Goal: Ask a question

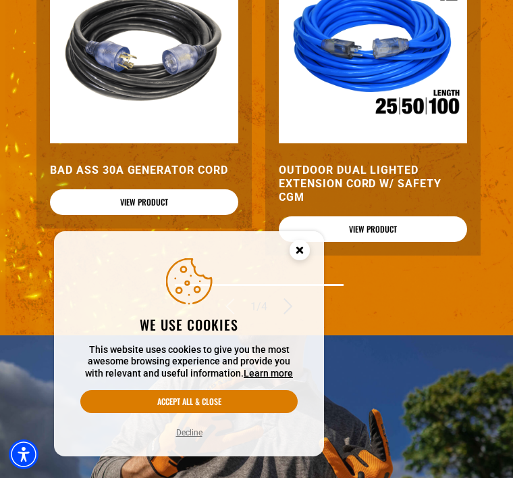
scroll to position [1650, 0]
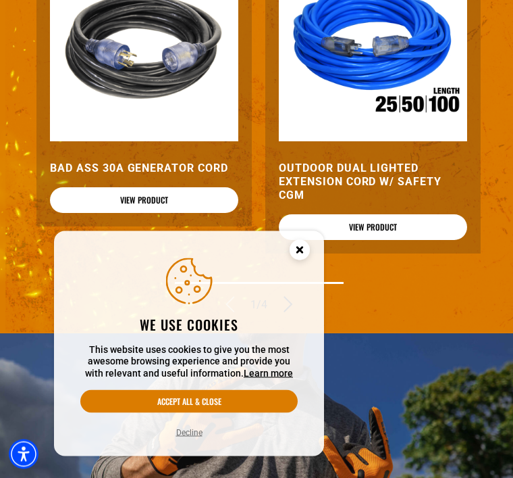
click at [159, 213] on link "View Product" at bounding box center [144, 201] width 188 height 26
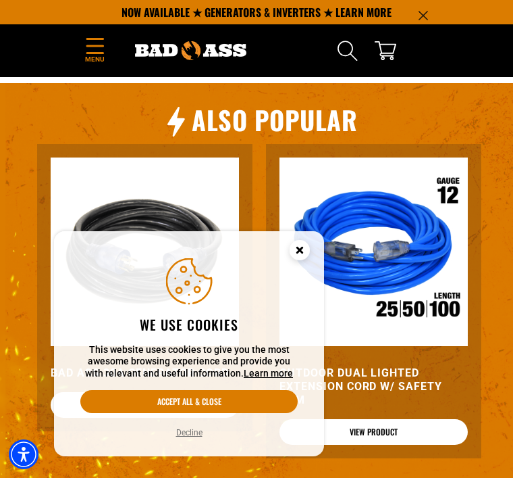
scroll to position [1445, 0]
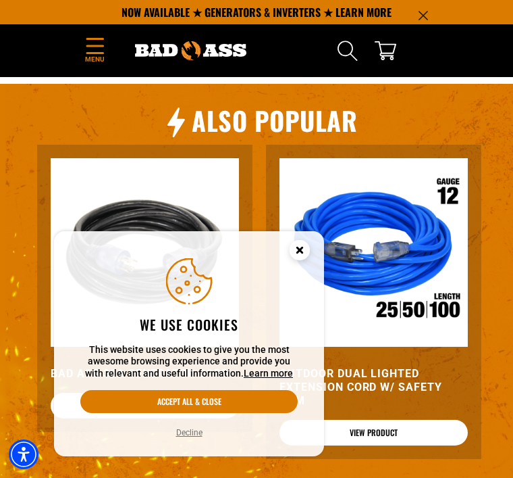
click at [200, 413] on button "Accept all & close" at bounding box center [188, 401] width 217 height 23
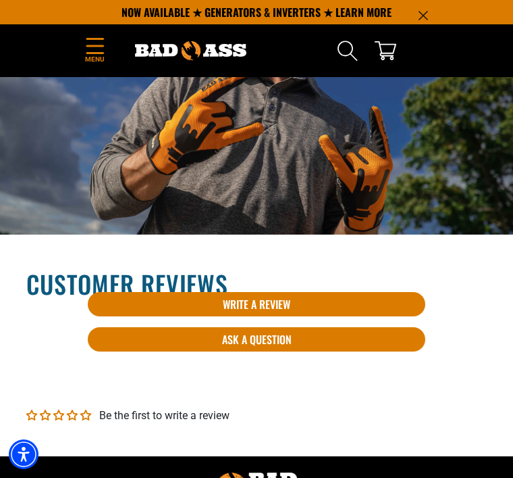
scroll to position [1951, 0]
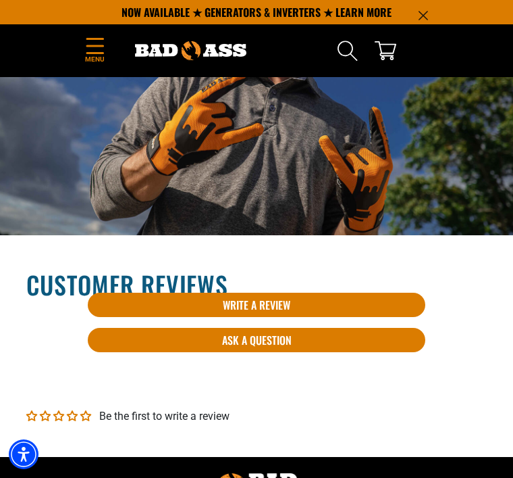
click at [261, 317] on link "Write A Review" at bounding box center [257, 304] width 338 height 24
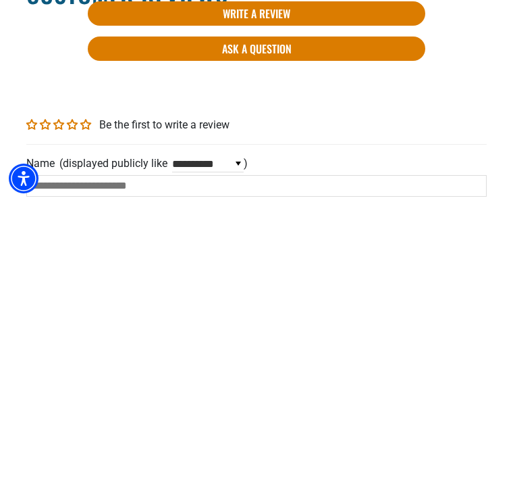
scroll to position [1976, 0]
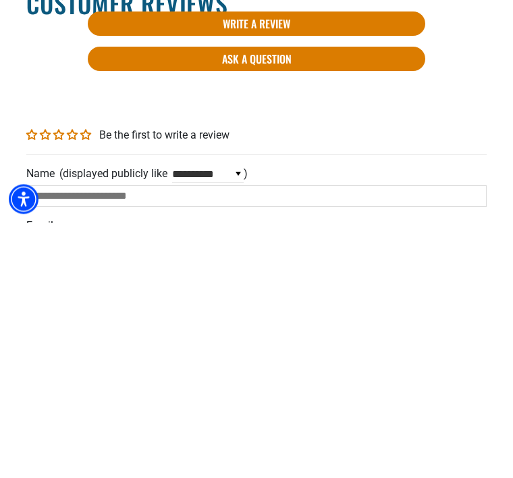
click at [250, 302] on link "Ask a question" at bounding box center [257, 314] width 338 height 24
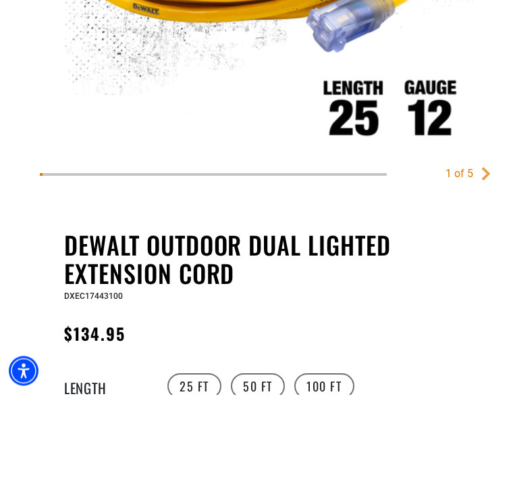
scroll to position [332, 0]
